Goal: Task Accomplishment & Management: Complete application form

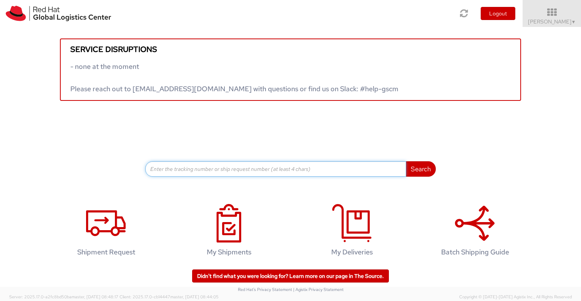
click at [257, 161] on input at bounding box center [275, 168] width 261 height 15
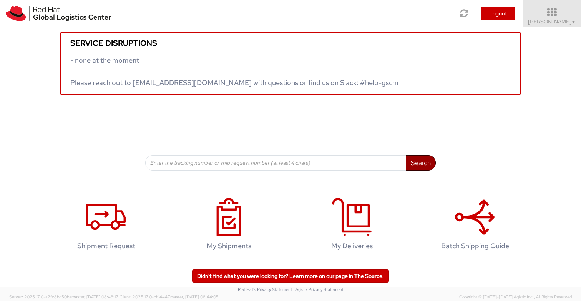
drag, startPoint x: 426, startPoint y: 160, endPoint x: 377, endPoint y: 161, distance: 48.8
click at [377, 161] on div "Search" at bounding box center [290, 162] width 291 height 15
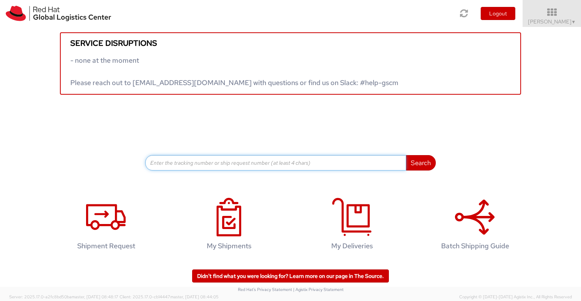
click at [377, 161] on input at bounding box center [275, 162] width 261 height 15
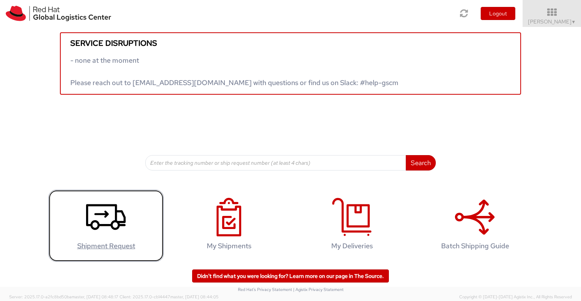
click at [105, 229] on icon at bounding box center [106, 217] width 40 height 38
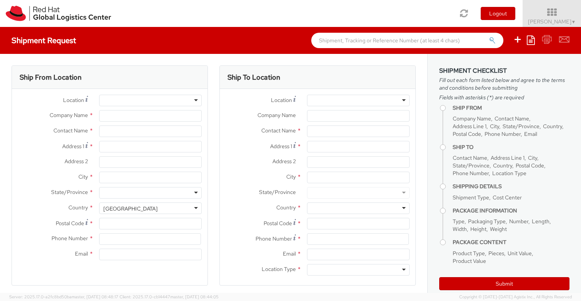
select select
select select "419"
click at [195, 93] on div "Location * Company Name * Contact Name * Address 1 * Address 2 * City * State/P…" at bounding box center [110, 179] width 196 height 181
type input "Red Hat SRL"
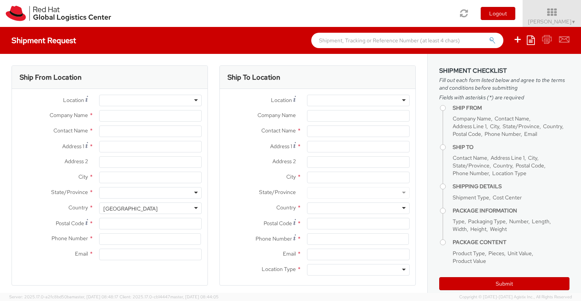
type input "[PERSON_NAME]"
type input "[STREET_ADDRESS][PERSON_NAME]"
type input "[GEOGRAPHIC_DATA]"
type input "20124"
type input "390236047626"
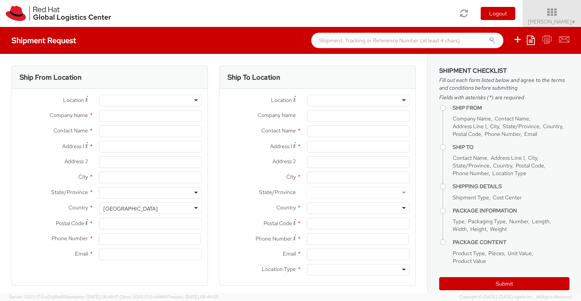
type input "[EMAIL_ADDRESS][DOMAIN_NAME]"
select select "CM"
select select "KGS"
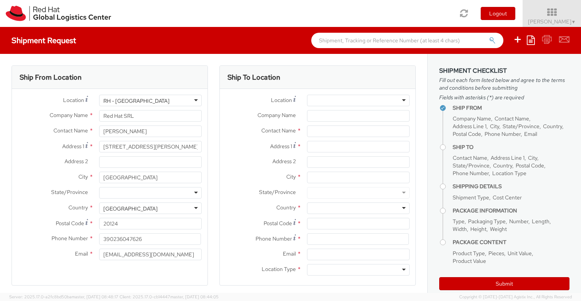
click at [195, 100] on div "RH - [GEOGRAPHIC_DATA]" at bounding box center [150, 101] width 103 height 12
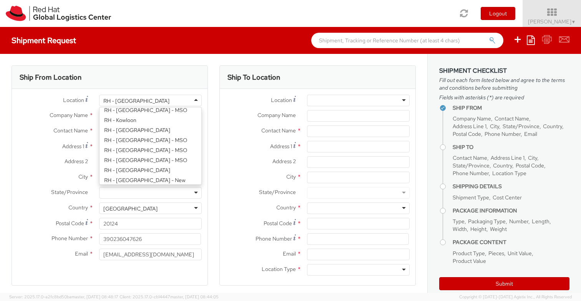
click at [162, 174] on div "Location * [GEOGRAPHIC_DATA] - [GEOGRAPHIC_DATA] [GEOGRAPHIC_DATA] - [GEOGRAPHI…" at bounding box center [110, 179] width 196 height 169
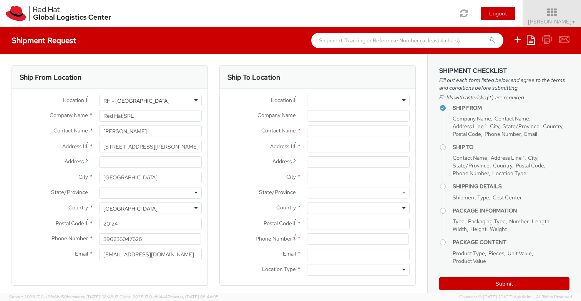
click at [228, 159] on label "Address 2 *" at bounding box center [260, 161] width 81 height 10
click at [307, 159] on input "Address 2 *" at bounding box center [358, 162] width 103 height 12
click at [356, 101] on div at bounding box center [358, 101] width 103 height 12
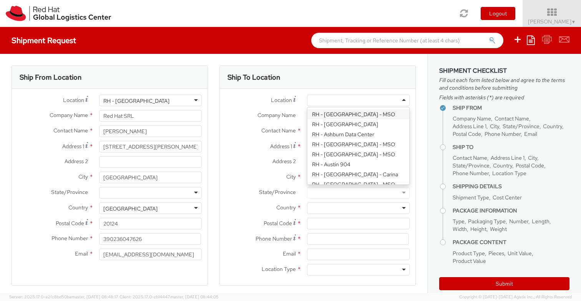
click at [344, 79] on div "Ship To Location" at bounding box center [318, 77] width 196 height 23
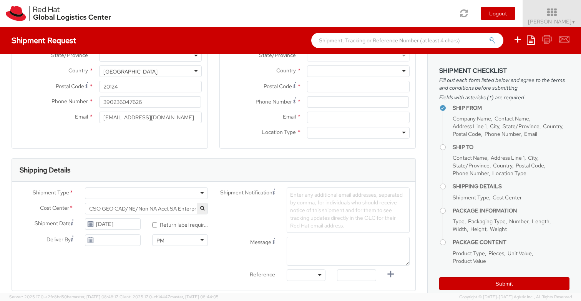
scroll to position [146, 0]
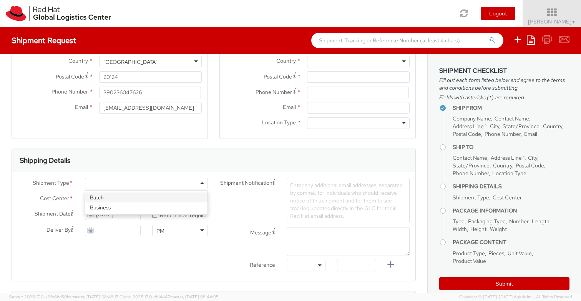
click at [189, 184] on div at bounding box center [146, 184] width 123 height 12
click at [234, 209] on div "Shipment Notification Enter any additional email addresses, separated by comma,…" at bounding box center [315, 200] width 202 height 45
